Goal: Task Accomplishment & Management: Use online tool/utility

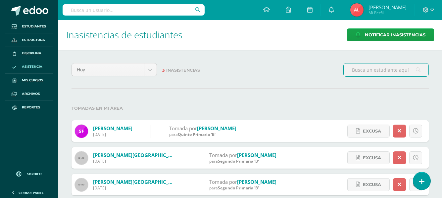
scroll to position [11, 0]
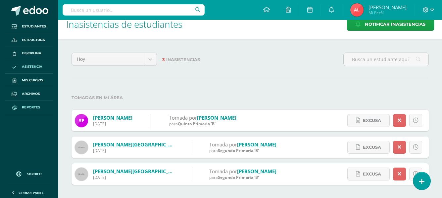
click at [29, 107] on span "Reportes" at bounding box center [31, 107] width 18 height 5
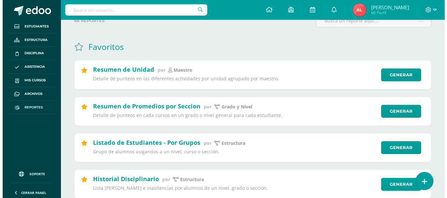
scroll to position [133, 0]
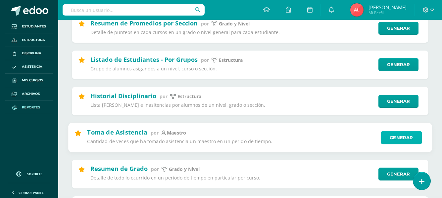
click at [397, 135] on link "Generar" at bounding box center [401, 137] width 41 height 13
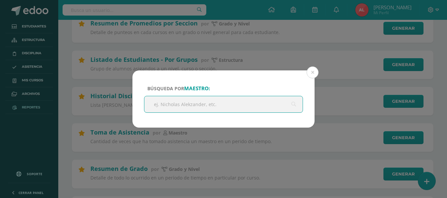
click at [176, 103] on input "text" at bounding box center [223, 104] width 158 height 16
type input "[PERSON_NAME]"
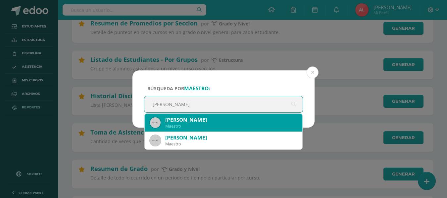
click at [184, 123] on div "[PERSON_NAME]" at bounding box center [231, 120] width 132 height 7
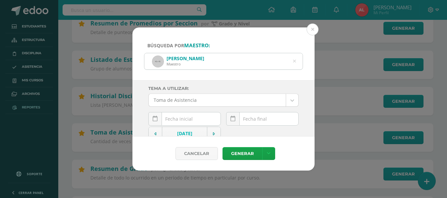
click at [188, 117] on input "text" at bounding box center [185, 119] width 72 height 13
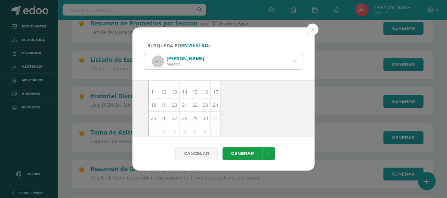
scroll to position [96, 0]
drag, startPoint x: 163, startPoint y: 91, endPoint x: 167, endPoint y: 91, distance: 4.0
click at [163, 91] on td "12" at bounding box center [164, 89] width 10 height 13
type input "[DATE]"
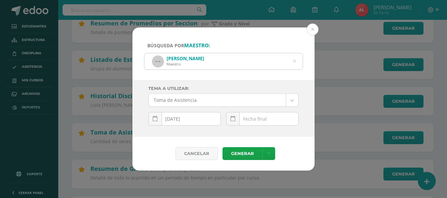
scroll to position [0, 0]
click at [253, 119] on div "[DATE] Mo Tu We Th Fr Sa Su 28 29 30 31 1 2 3 4 5 6 7 8 9 10 11 12 13 14 15 16 …" at bounding box center [262, 121] width 73 height 19
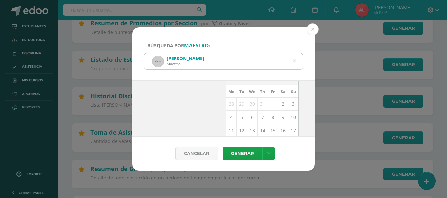
scroll to position [66, 0]
click at [240, 120] on td "12" at bounding box center [242, 119] width 10 height 13
type input "[DATE]"
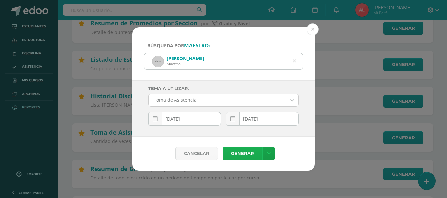
scroll to position [0, 0]
click at [239, 154] on link "Generar" at bounding box center [243, 153] width 40 height 13
click at [294, 62] on icon at bounding box center [295, 61] width 14 height 14
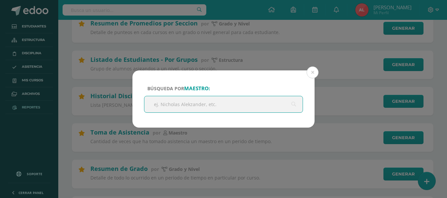
click at [247, 103] on input "text" at bounding box center [223, 104] width 158 height 16
type input "katheryne"
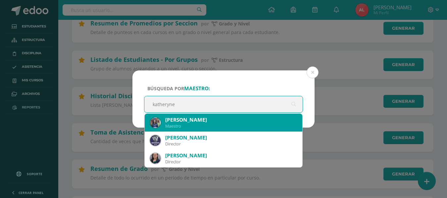
click at [218, 117] on div "[PERSON_NAME]" at bounding box center [231, 120] width 132 height 7
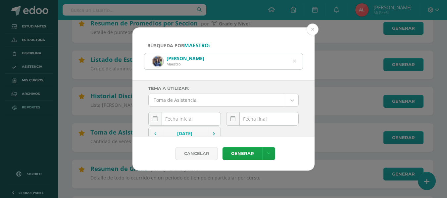
click at [195, 121] on div "[DATE] Mo Tu We Th Fr Sa Su 28 29 30 31 1 2 3 4 5 6 7 8 9 10 11 12 13 14 15 16 …" at bounding box center [184, 121] width 73 height 19
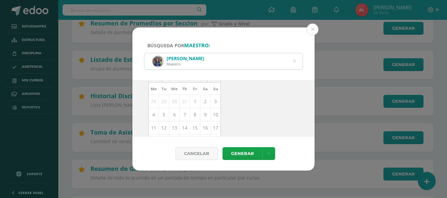
scroll to position [66, 0]
click at [164, 119] on td "12" at bounding box center [164, 119] width 10 height 13
type input "[DATE]"
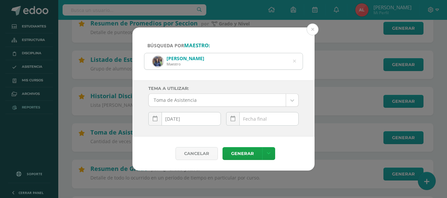
scroll to position [0, 0]
click at [253, 119] on input "text" at bounding box center [263, 119] width 72 height 13
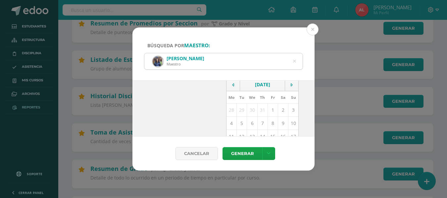
scroll to position [66, 0]
click at [239, 121] on td "12" at bounding box center [242, 119] width 10 height 13
type input "[DATE]"
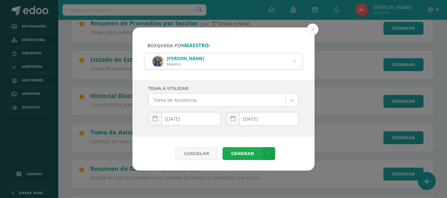
scroll to position [0, 0]
click at [246, 156] on link "Generar" at bounding box center [243, 153] width 40 height 13
click at [294, 59] on icon at bounding box center [294, 61] width 3 height 17
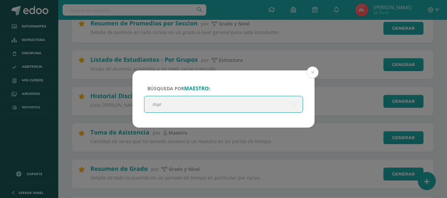
type input "[PERSON_NAME]"
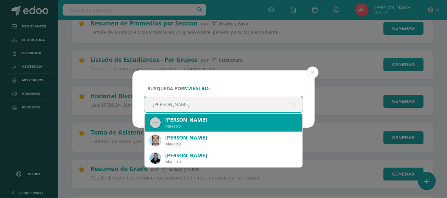
click at [201, 126] on div "Maestro" at bounding box center [231, 127] width 132 height 6
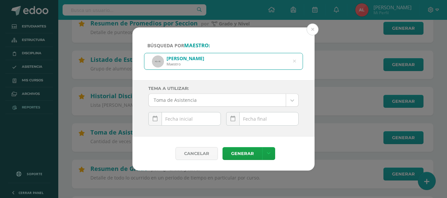
click at [196, 116] on input "text" at bounding box center [185, 119] width 72 height 13
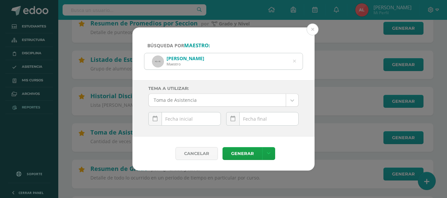
click at [194, 118] on input "text" at bounding box center [185, 119] width 72 height 13
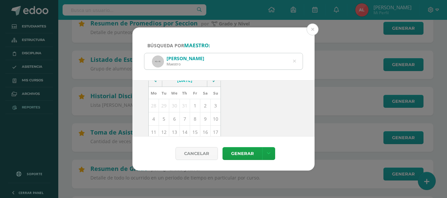
scroll to position [66, 0]
click at [165, 119] on td "12" at bounding box center [164, 119] width 10 height 13
type input "[DATE]"
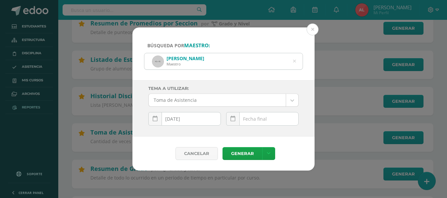
scroll to position [0, 0]
click at [250, 119] on div "[DATE] Mo Tu We Th Fr Sa Su 28 29 30 31 1 2 3 4 5 6 7 8 9 10 11 12 13 14 15 16 …" at bounding box center [262, 121] width 73 height 19
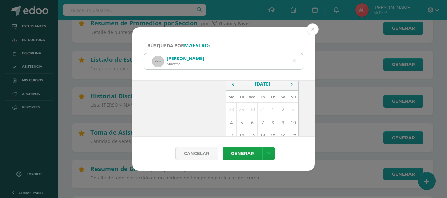
scroll to position [66, 0]
click at [238, 122] on td "12" at bounding box center [242, 119] width 10 height 13
type input "[DATE]"
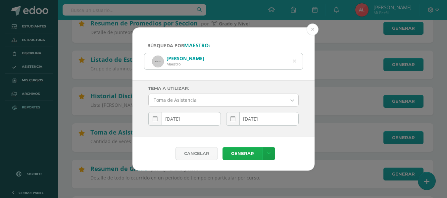
scroll to position [0, 0]
click at [235, 154] on link "Generar" at bounding box center [243, 153] width 40 height 13
click at [292, 60] on div "[PERSON_NAME]" at bounding box center [223, 61] width 158 height 16
click at [295, 63] on icon at bounding box center [295, 61] width 14 height 14
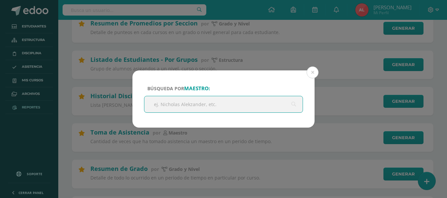
click at [206, 106] on input "text" at bounding box center [223, 104] width 158 height 16
type input "kinber"
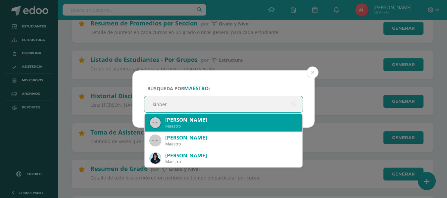
click at [193, 124] on div "Maestro" at bounding box center [231, 127] width 132 height 6
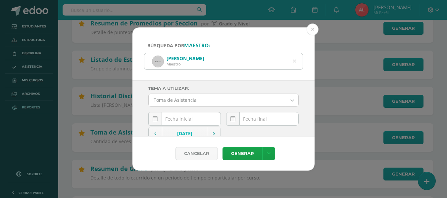
click at [186, 119] on input "text" at bounding box center [185, 119] width 72 height 13
click at [186, 118] on input "text" at bounding box center [185, 119] width 72 height 13
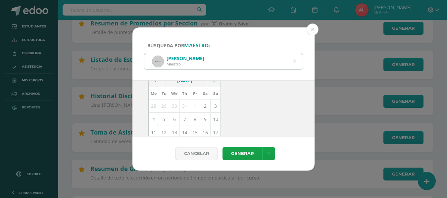
scroll to position [66, 0]
click at [164, 121] on td "12" at bounding box center [164, 119] width 10 height 13
type input "[DATE]"
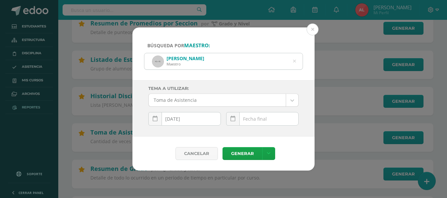
scroll to position [0, 0]
click at [255, 120] on div "[DATE] Mo Tu We Th Fr Sa Su 28 29 30 31 1 2 3 4 5 6 7 8 9 10 11 12 13 14 15 16 …" at bounding box center [262, 121] width 73 height 19
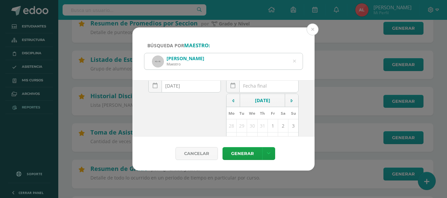
scroll to position [66, 0]
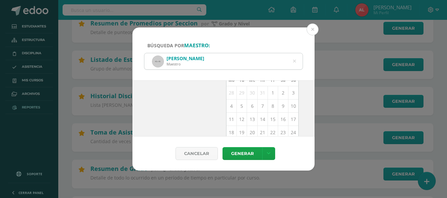
click at [241, 120] on td "12" at bounding box center [242, 119] width 10 height 13
type input "[DATE]"
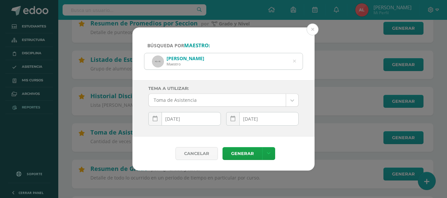
scroll to position [0, 0]
click at [245, 153] on link "Generar" at bounding box center [243, 153] width 40 height 13
click at [293, 61] on div "[PERSON_NAME] Maestro" at bounding box center [223, 61] width 158 height 16
click at [295, 61] on icon at bounding box center [294, 61] width 17 height 3
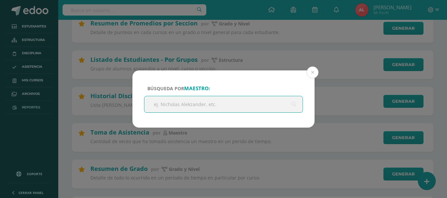
click at [234, 102] on input "text" at bounding box center [223, 104] width 158 height 16
type input "[PERSON_NAME]"
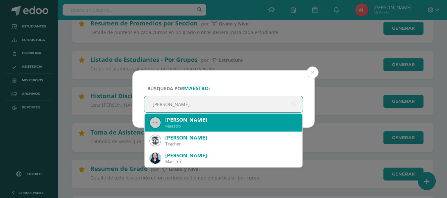
click at [210, 122] on div "[PERSON_NAME]" at bounding box center [231, 120] width 132 height 7
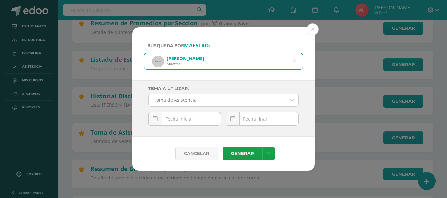
click at [194, 119] on div "[DATE] Mo Tu We Th Fr Sa Su 28 29 30 31 1 2 3 4 5 6 7 8 9 10 11 12 13 14 15 16 …" at bounding box center [184, 121] width 73 height 19
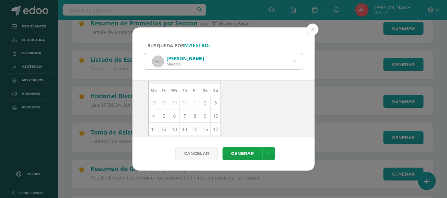
scroll to position [66, 0]
click at [163, 120] on td "12" at bounding box center [164, 119] width 10 height 13
type input "[DATE]"
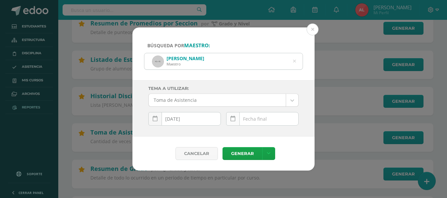
scroll to position [0, 0]
click at [256, 120] on div "[DATE] Mo Tu We Th Fr Sa Su 28 29 30 31 1 2 3 4 5 6 7 8 9 10 11 12 13 14 15 16 …" at bounding box center [262, 121] width 73 height 19
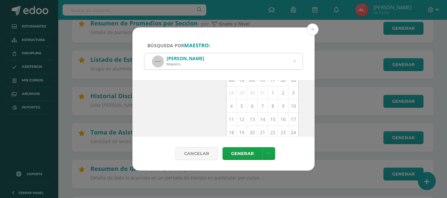
click at [239, 119] on td "12" at bounding box center [242, 119] width 10 height 13
type input "[DATE]"
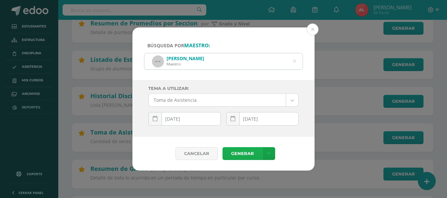
click at [237, 155] on link "Generar" at bounding box center [243, 153] width 40 height 13
click at [314, 30] on button at bounding box center [313, 30] width 12 height 12
